Goal: Task Accomplishment & Management: Use online tool/utility

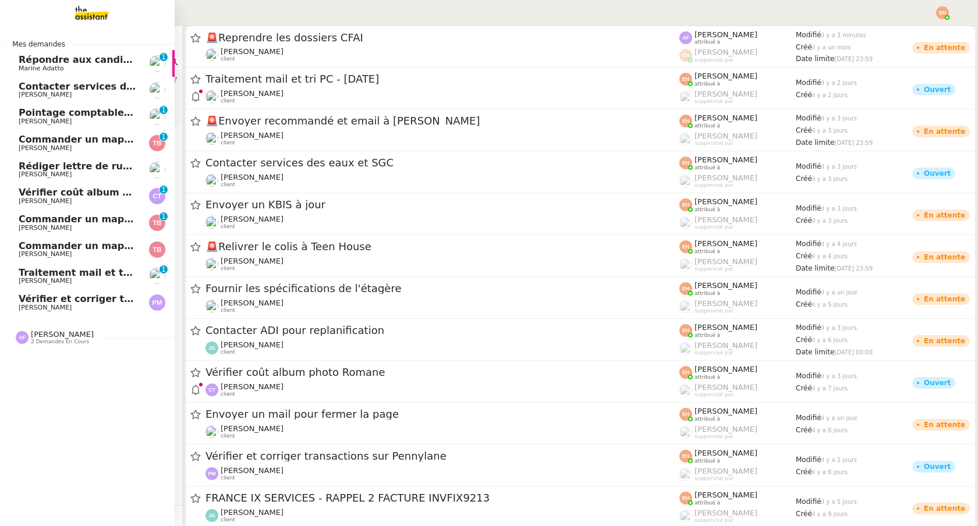
click at [86, 70] on span "Marine Adatto" at bounding box center [78, 68] width 118 height 7
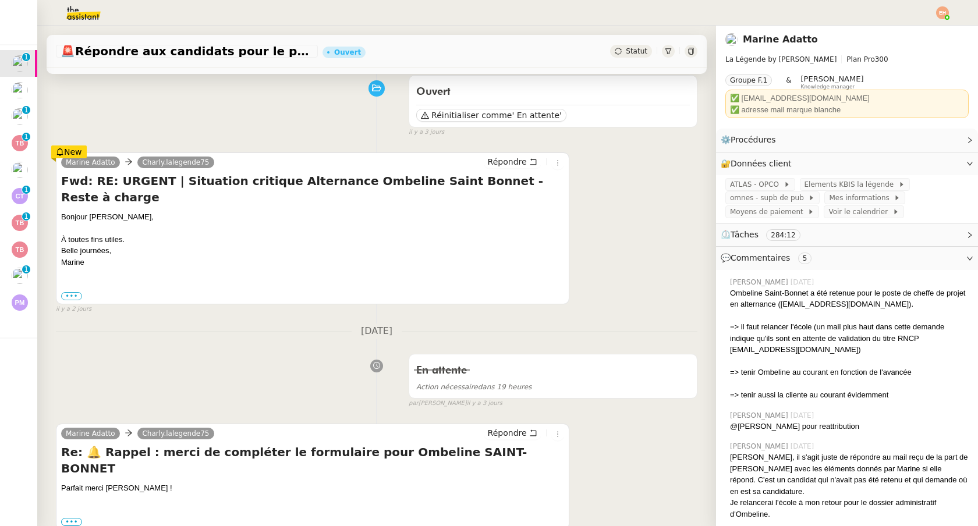
scroll to position [94, 0]
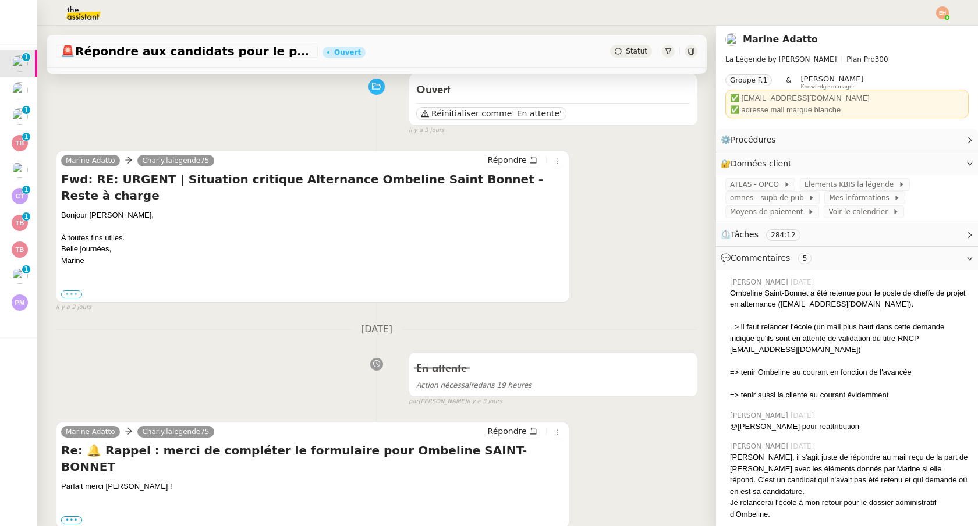
click at [68, 290] on label "•••" at bounding box center [71, 294] width 21 height 8
click at [0, 0] on input "•••" at bounding box center [0, 0] width 0 height 0
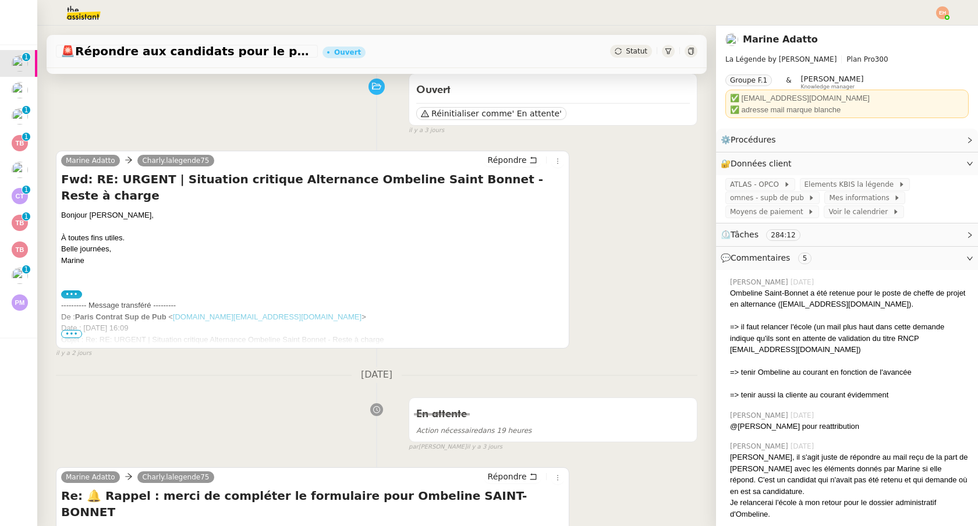
click at [68, 336] on span "•••" at bounding box center [71, 334] width 21 height 8
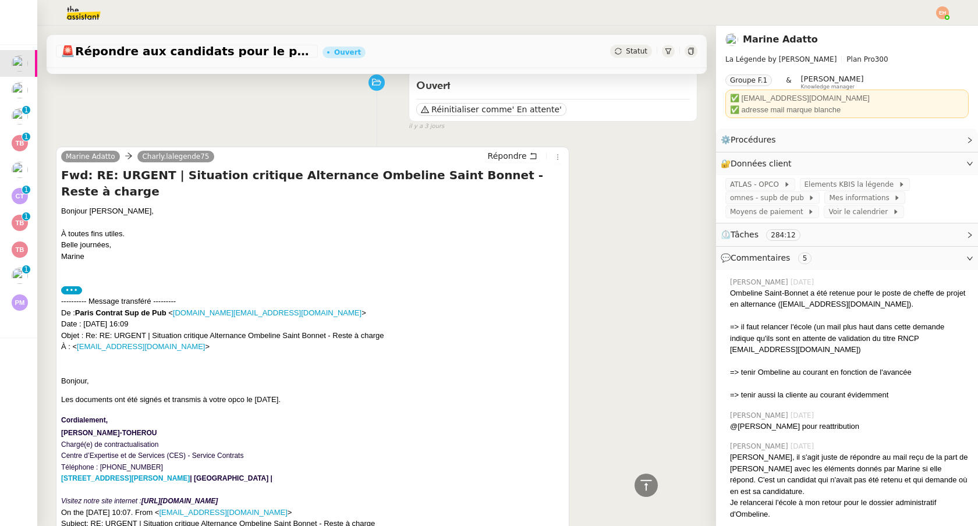
scroll to position [0, 0]
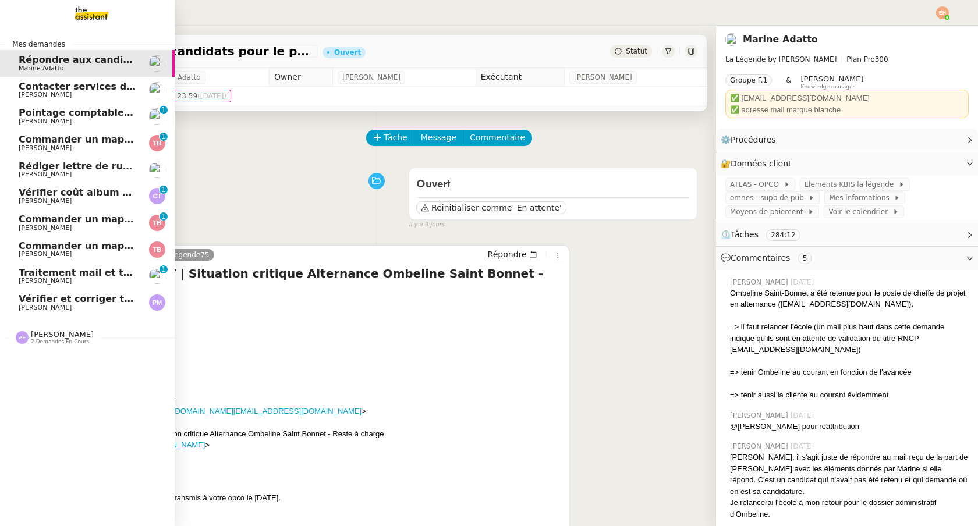
click at [37, 94] on span "[PERSON_NAME]" at bounding box center [45, 95] width 53 height 8
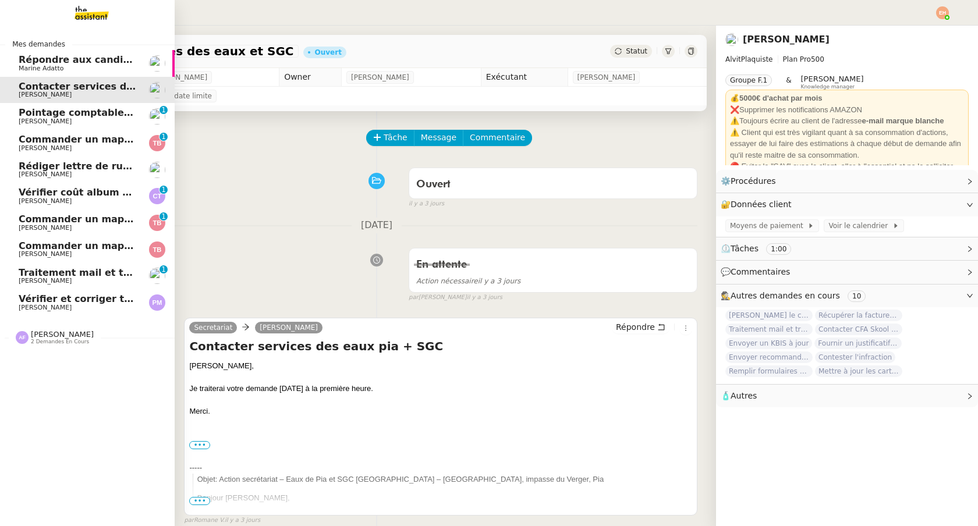
click at [106, 55] on span "Répondre aux candidats pour le poste de Chef de projet" at bounding box center [166, 59] width 294 height 11
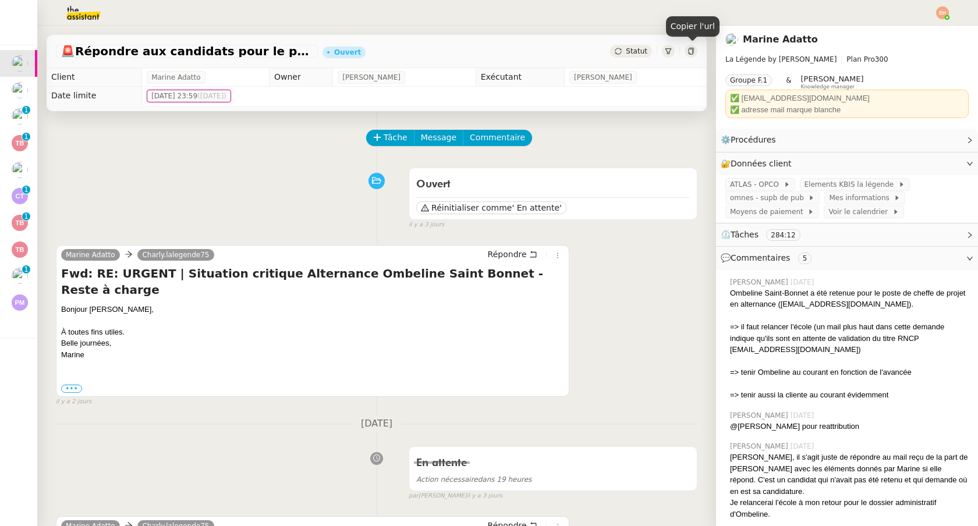
click at [625, 55] on div "Statut" at bounding box center [631, 51] width 42 height 13
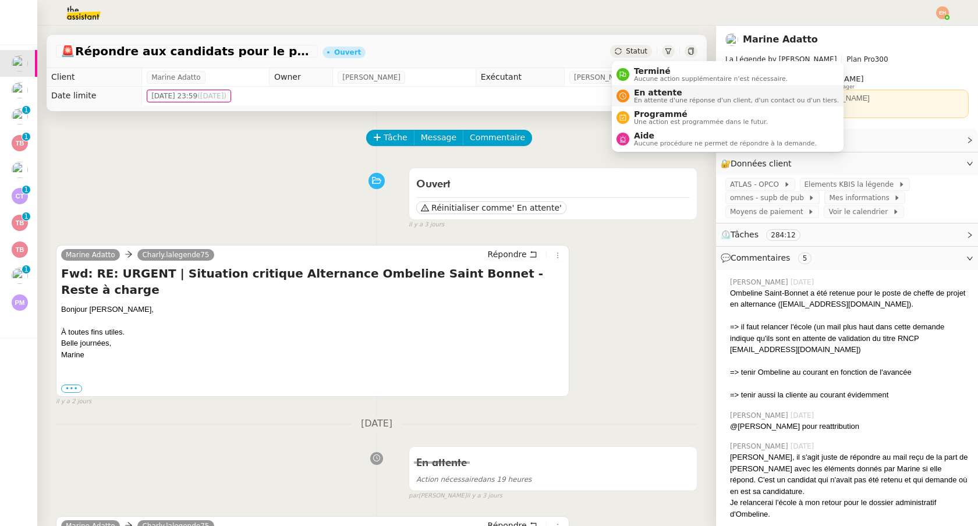
click at [637, 95] on span "En attente" at bounding box center [736, 92] width 205 height 9
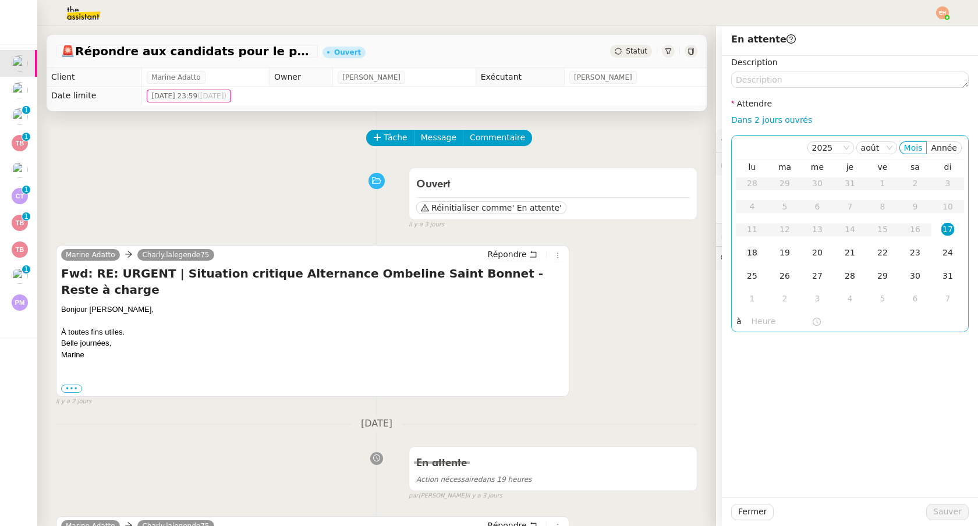
click at [755, 256] on div "18" at bounding box center [751, 252] width 13 height 13
click at [940, 507] on span "Sauver" at bounding box center [947, 511] width 29 height 13
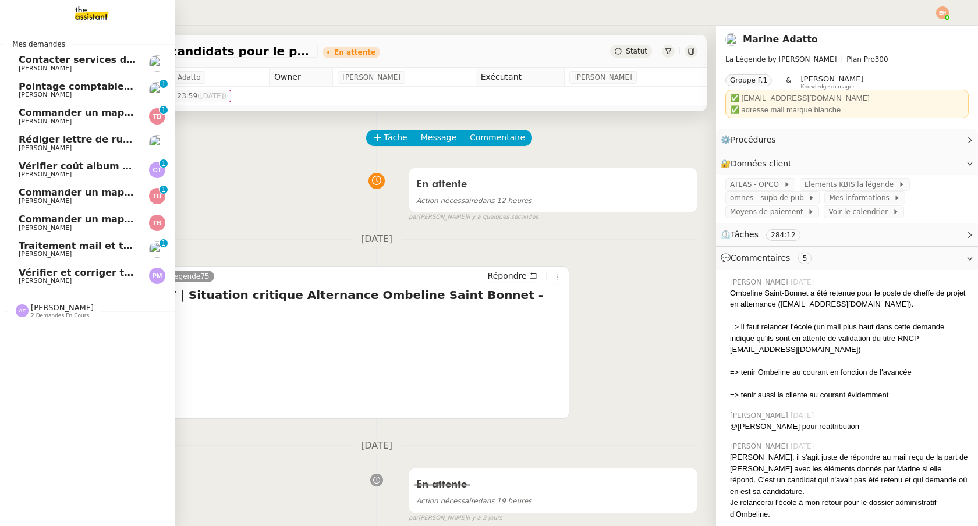
click at [76, 66] on span "[PERSON_NAME]" at bounding box center [78, 68] width 118 height 7
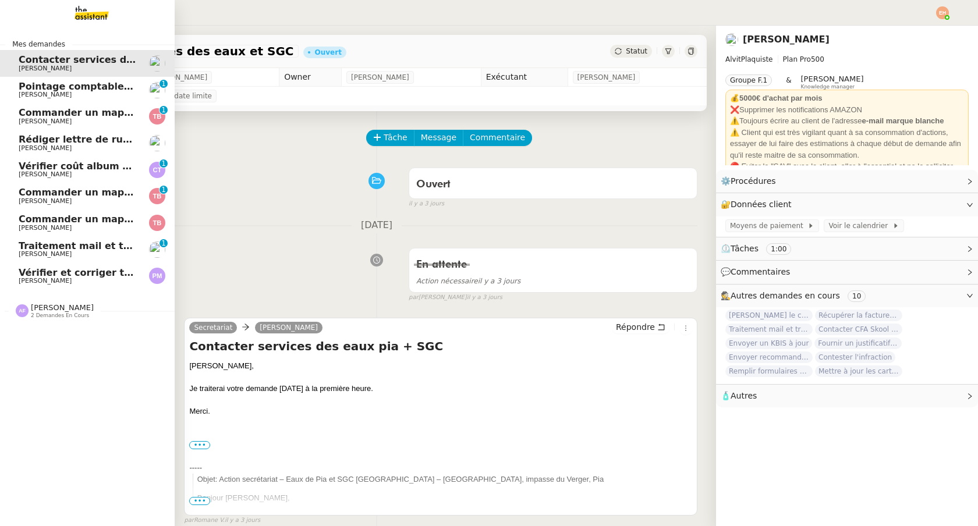
click at [51, 93] on span "[PERSON_NAME]" at bounding box center [45, 95] width 53 height 8
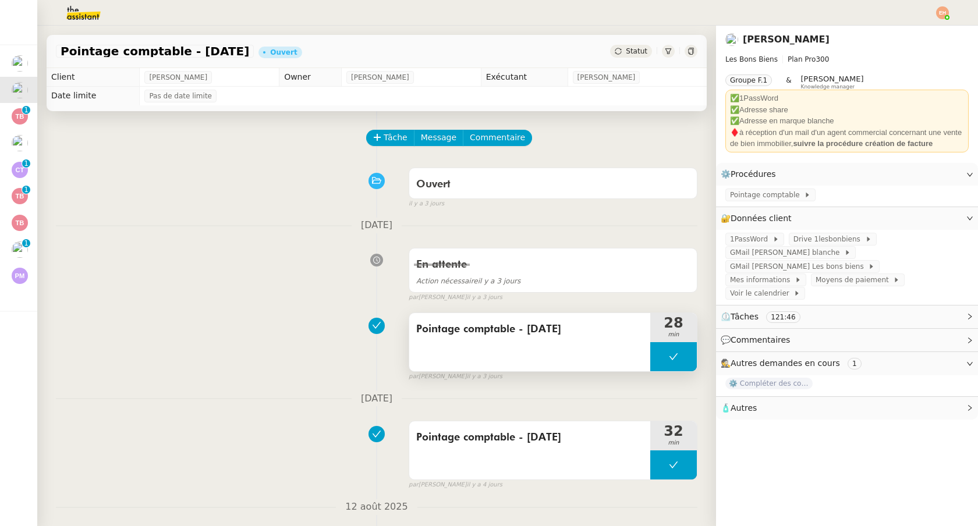
click at [483, 328] on span "Pointage comptable - [DATE]" at bounding box center [529, 329] width 227 height 17
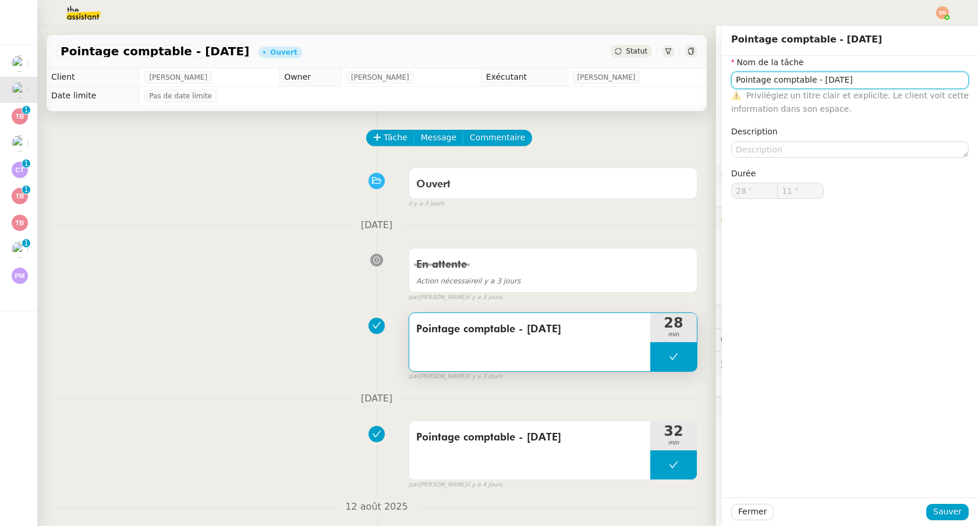
click at [801, 86] on input "Pointage comptable - [DATE]" at bounding box center [849, 80] width 237 height 17
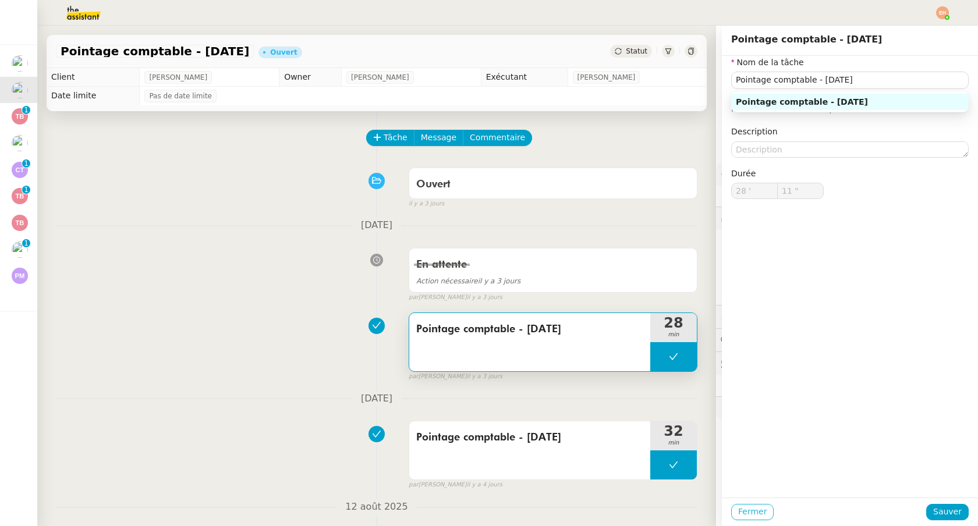
click at [754, 519] on button "Fermer" at bounding box center [752, 512] width 42 height 16
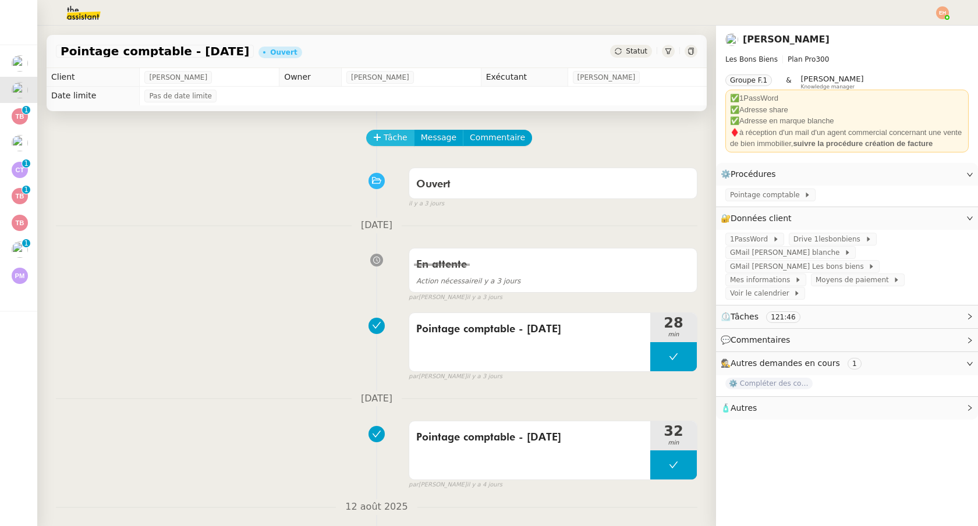
click at [392, 144] on button "Tâche" at bounding box center [390, 138] width 48 height 16
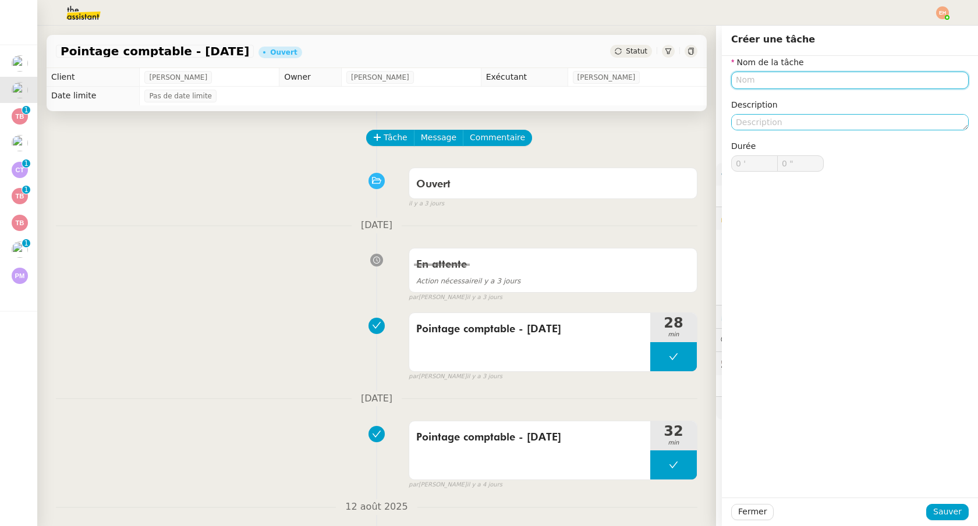
paste input "Pointage comptable - [DATE]"
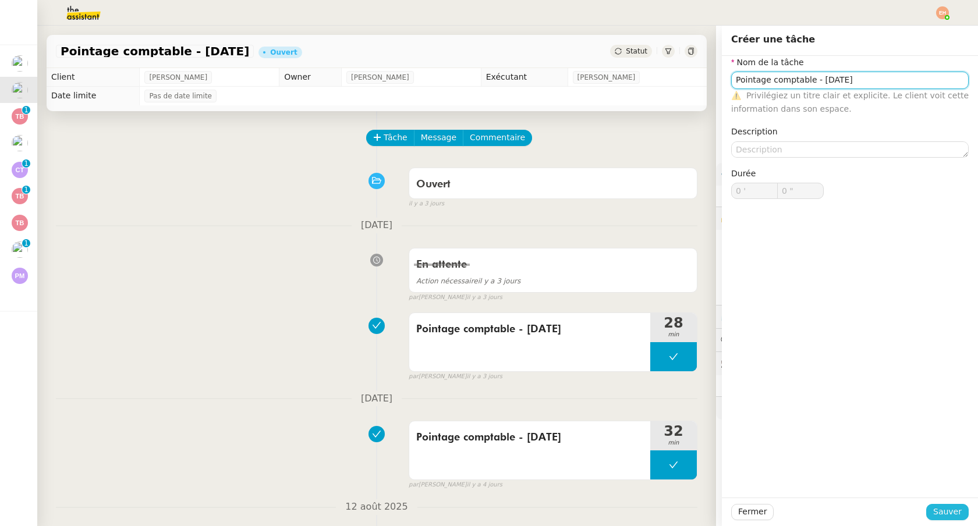
type input "Pointage comptable - [DATE]"
click at [950, 508] on span "Sauver" at bounding box center [947, 511] width 29 height 13
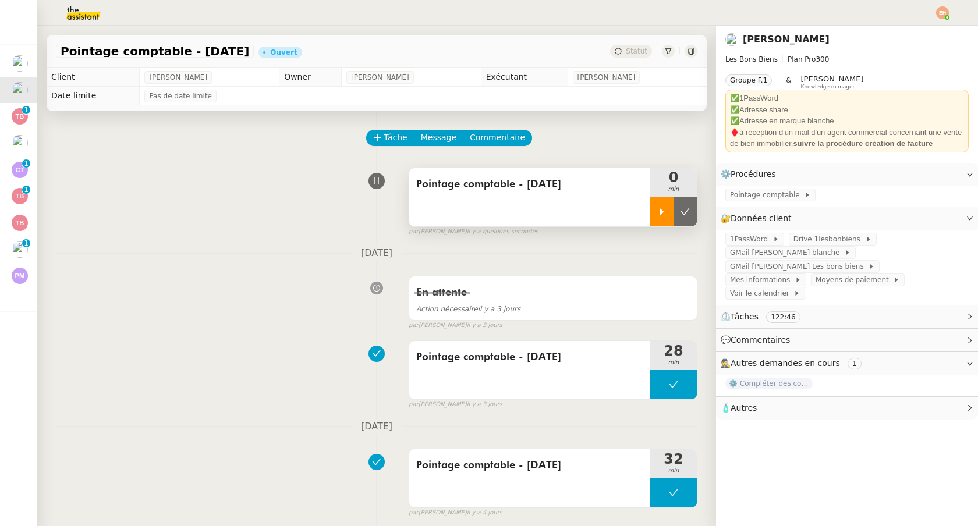
click at [655, 207] on div at bounding box center [661, 211] width 23 height 29
click at [932, 213] on link "Modifier" at bounding box center [937, 218] width 33 height 13
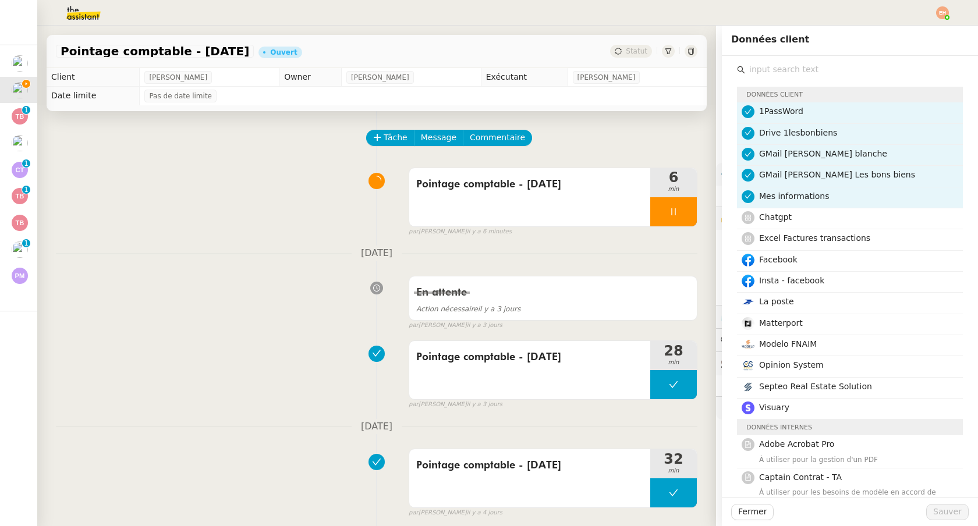
click at [763, 62] on input "text" at bounding box center [854, 70] width 218 height 16
click at [650, 247] on nz-divider "[DATE]" at bounding box center [376, 254] width 641 height 16
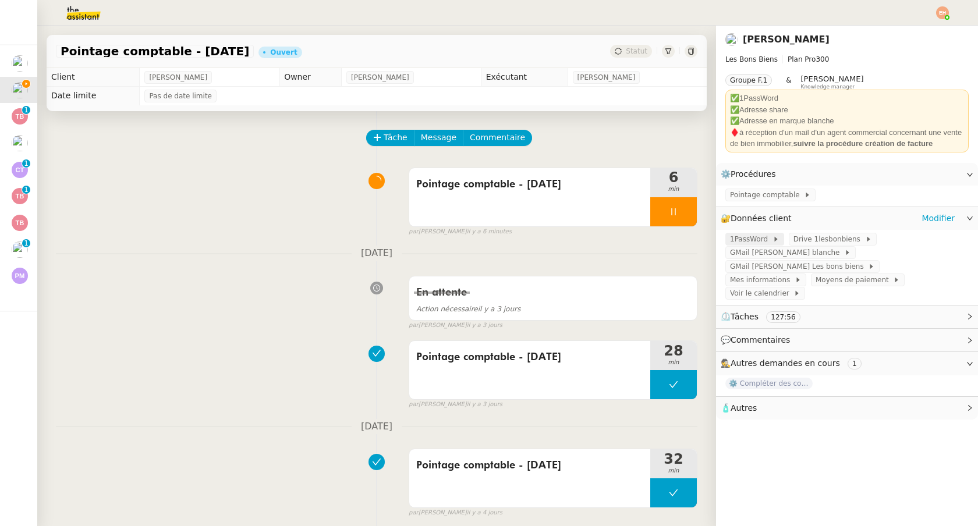
click at [756, 239] on span "1PassWord" at bounding box center [751, 239] width 42 height 12
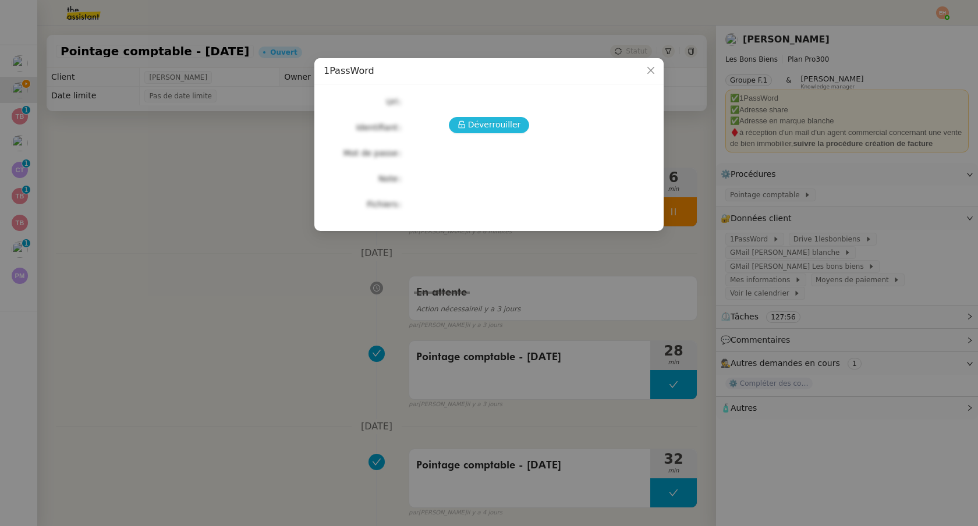
click at [497, 123] on span "Déverrouiller" at bounding box center [494, 124] width 53 height 13
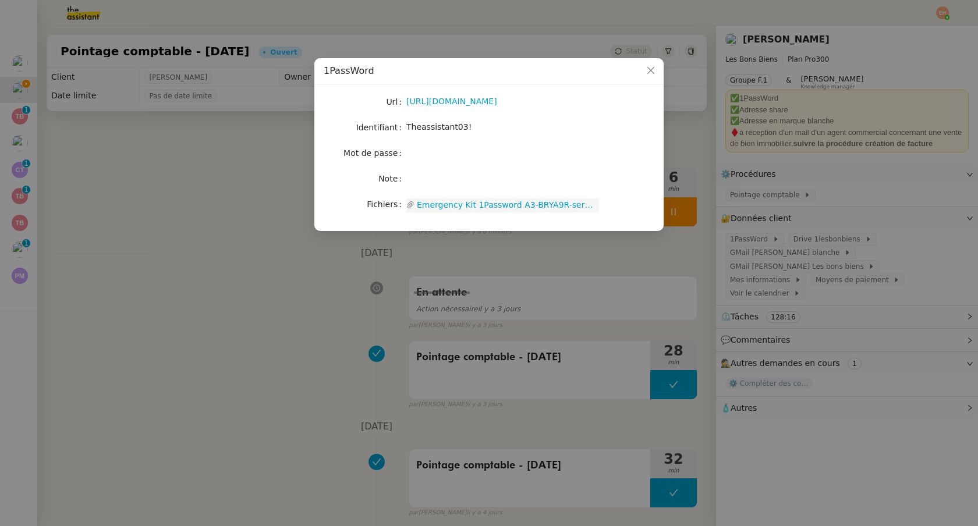
click at [423, 203] on link "Emergency Kit 1Password A3-BRYA9R-serpette.pdf" at bounding box center [506, 204] width 184 height 13
click at [439, 204] on link "Emergency Kit 1Password A3-BRYA9R-serpette.pdf" at bounding box center [506, 204] width 184 height 13
click at [215, 217] on nz-modal-container "1PassWord Url [URL][DOMAIN_NAME] Identifiant Theassistant03! Mot de passe Note …" at bounding box center [489, 263] width 978 height 526
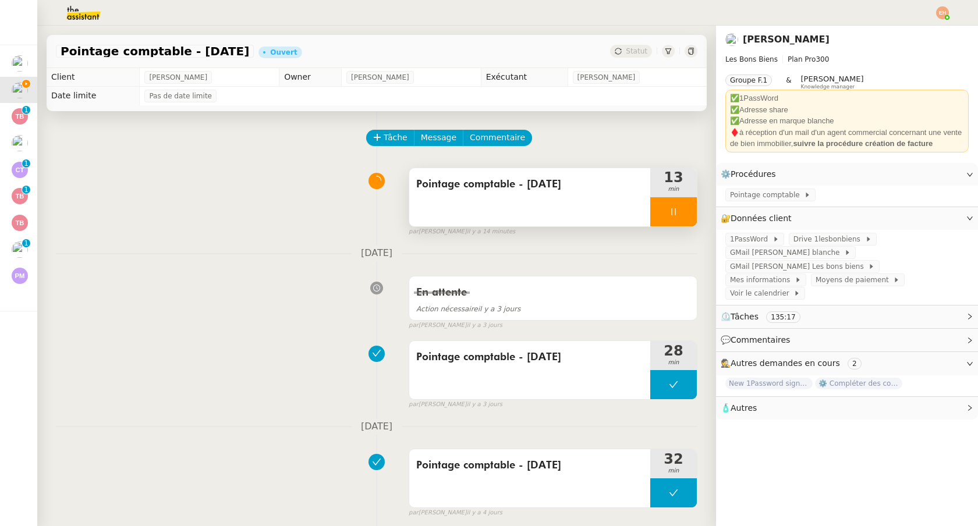
click at [677, 220] on div at bounding box center [673, 211] width 47 height 29
click at [686, 216] on icon at bounding box center [684, 211] width 9 height 9
